Goal: Task Accomplishment & Management: Manage account settings

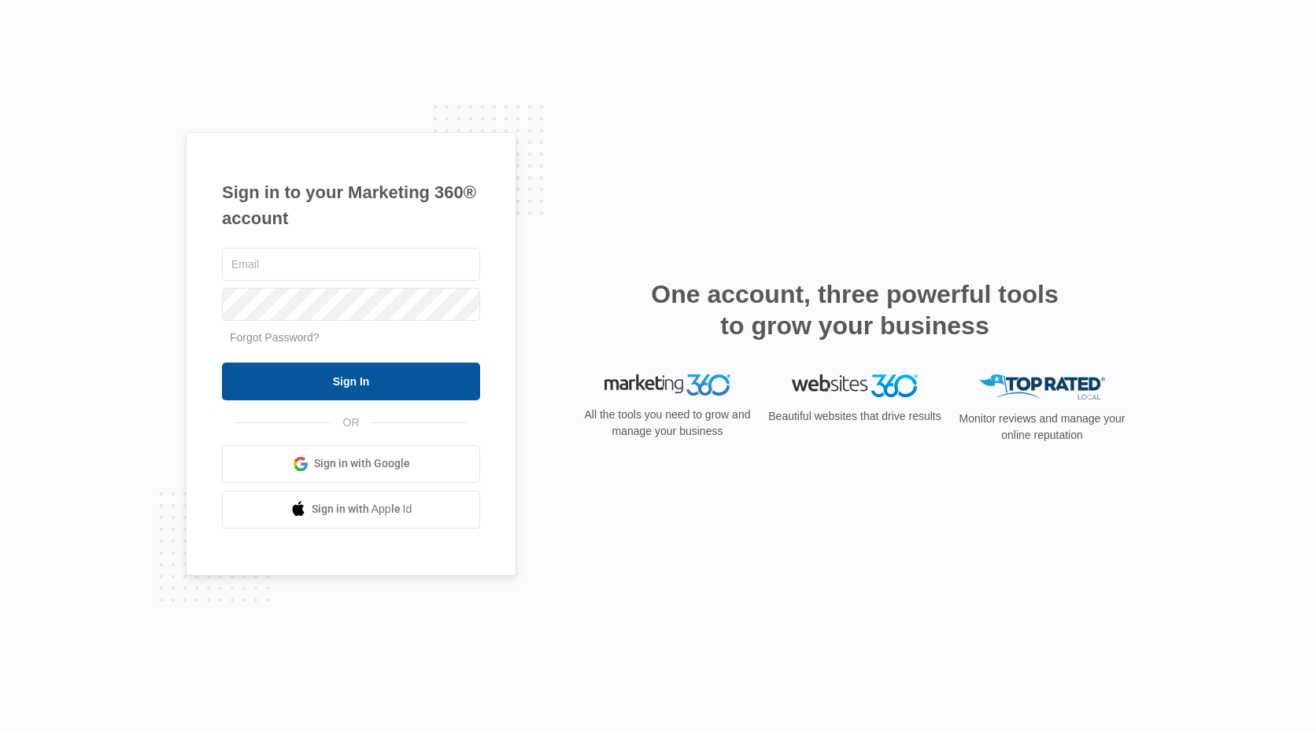
type input "[PERSON_NAME][EMAIL_ADDRESS][PERSON_NAME][DOMAIN_NAME]"
click at [400, 388] on input "Sign In" at bounding box center [351, 382] width 258 height 38
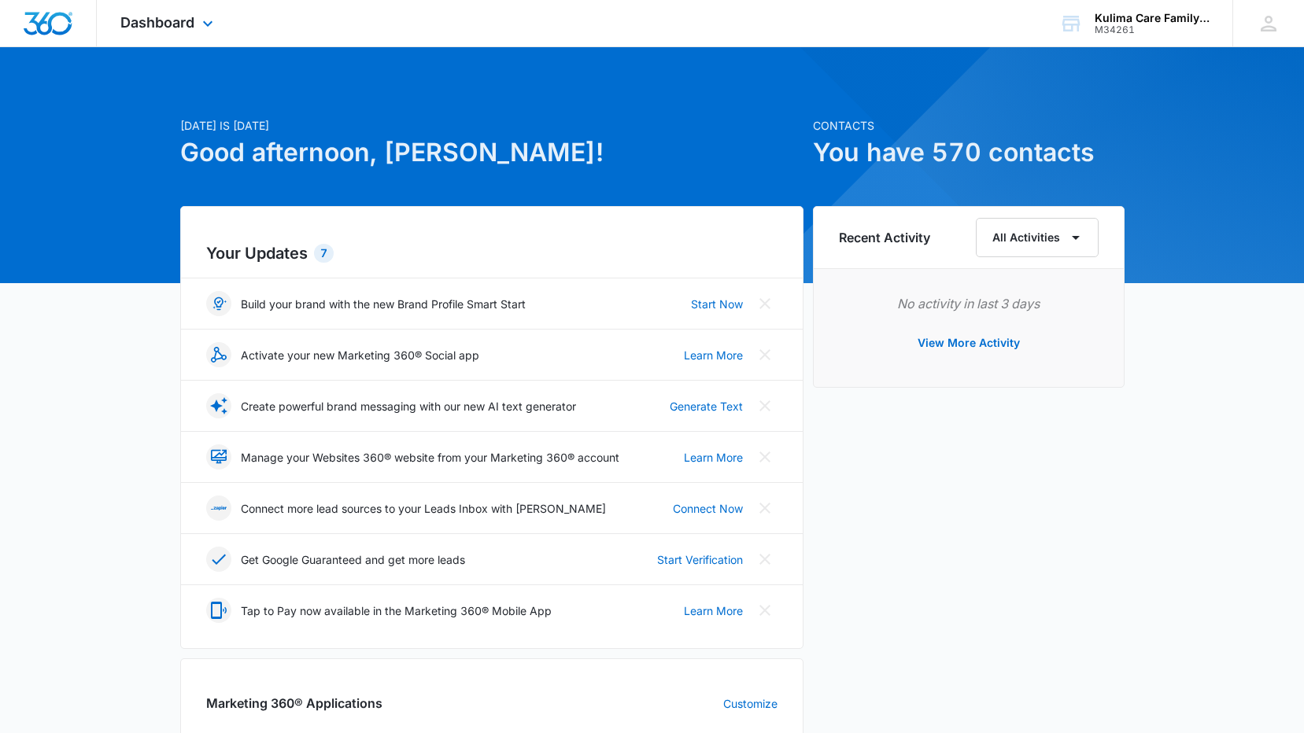
click at [56, 30] on img "Dashboard" at bounding box center [48, 24] width 50 height 24
click at [199, 31] on icon at bounding box center [207, 27] width 19 height 19
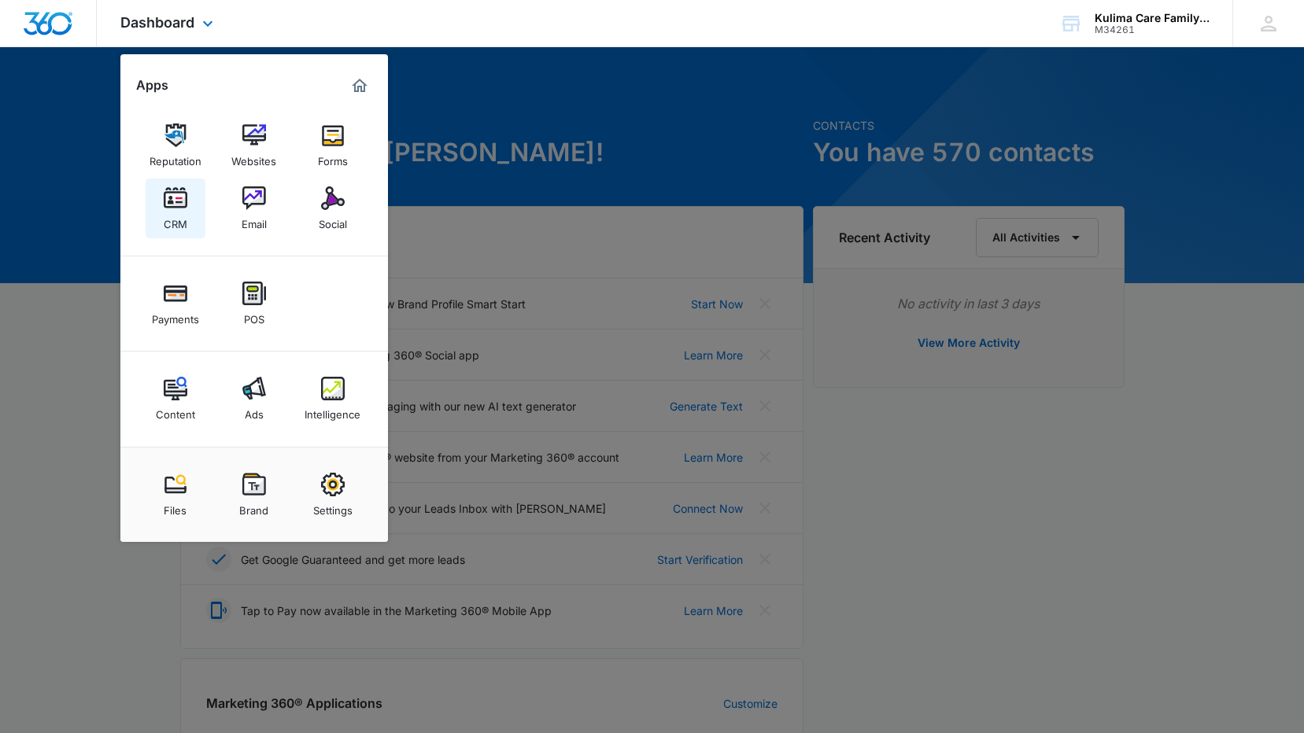
click at [168, 207] on img at bounding box center [176, 198] width 24 height 24
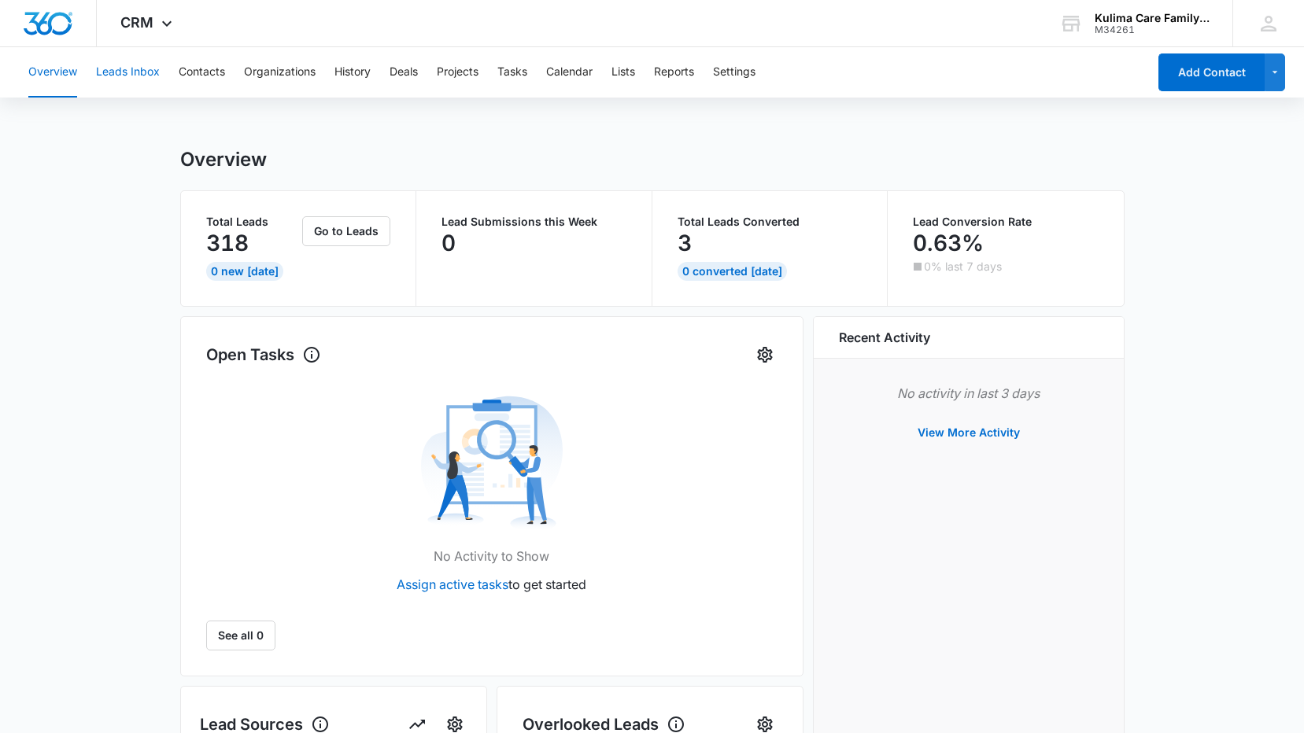
click at [120, 76] on button "Leads Inbox" at bounding box center [128, 72] width 64 height 50
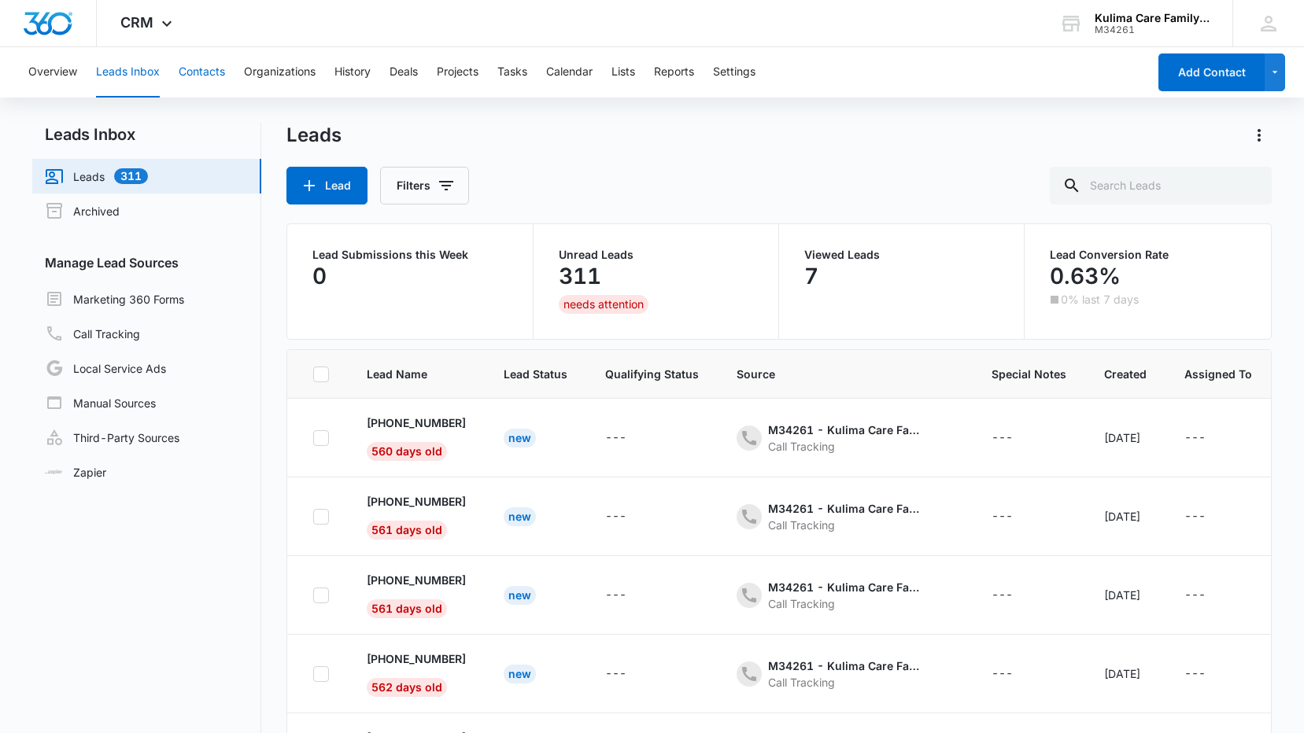
click at [209, 73] on button "Contacts" at bounding box center [202, 72] width 46 height 50
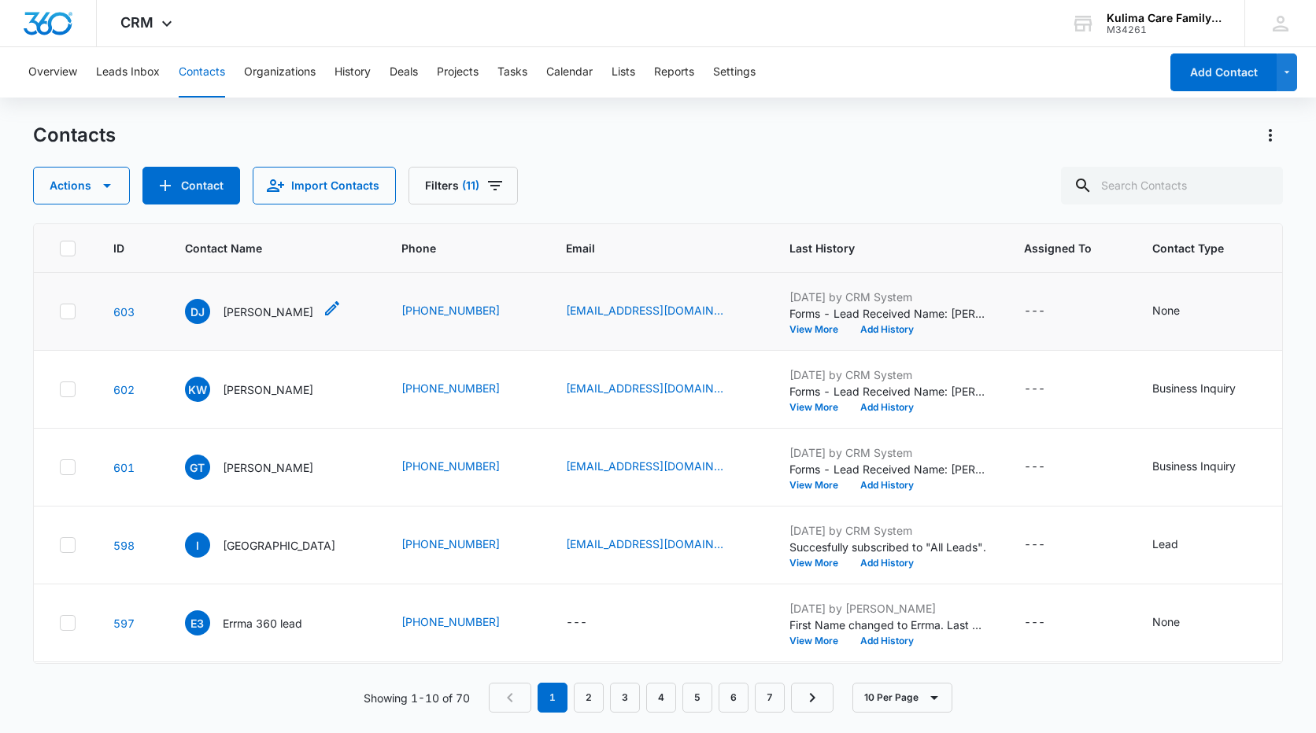
click at [231, 316] on p "Destinee Jones" at bounding box center [268, 312] width 90 height 17
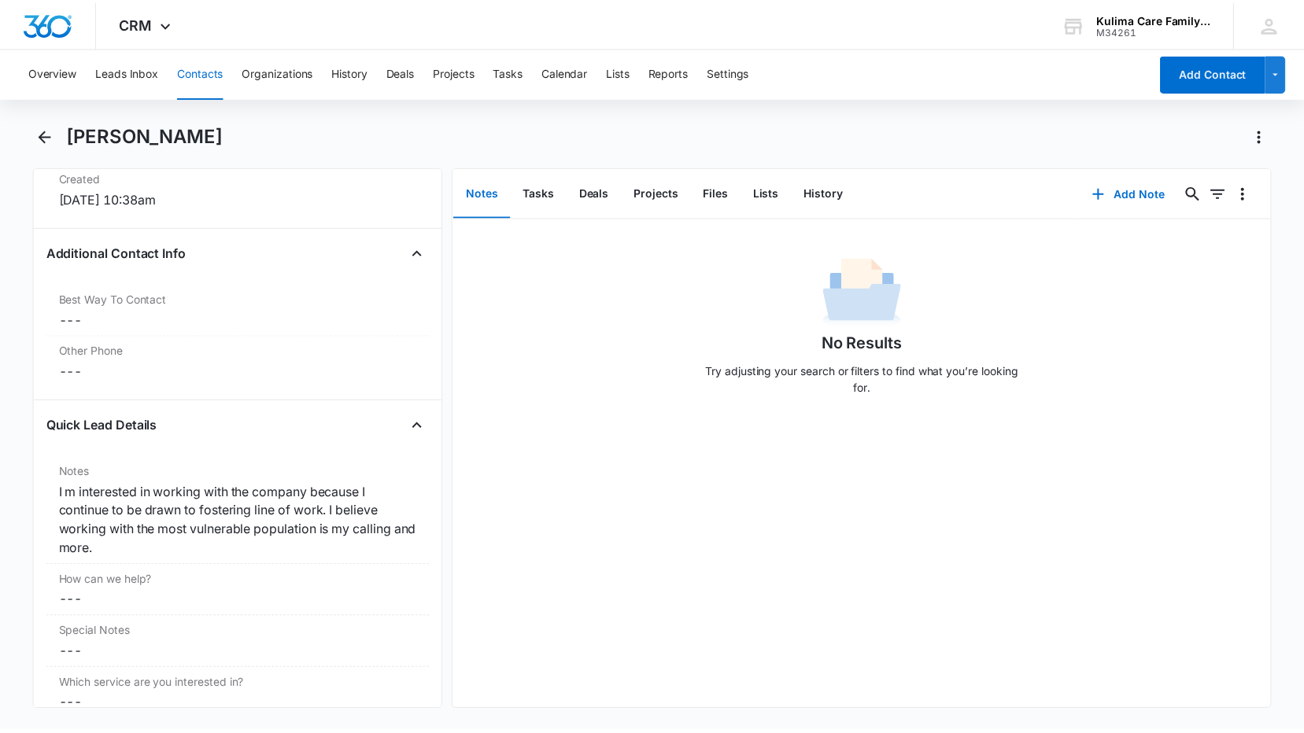
scroll to position [1102, 0]
click at [47, 73] on button "Overview" at bounding box center [52, 72] width 49 height 50
